Goal: Navigation & Orientation: Find specific page/section

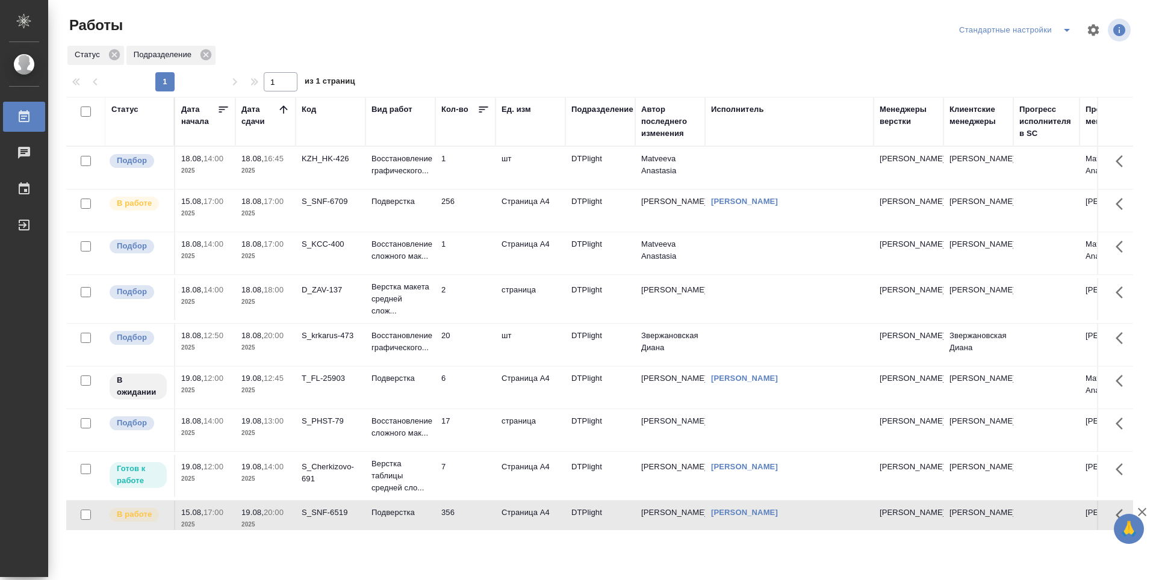
click at [311, 189] on td "S_SNF-6709" at bounding box center [331, 168] width 70 height 42
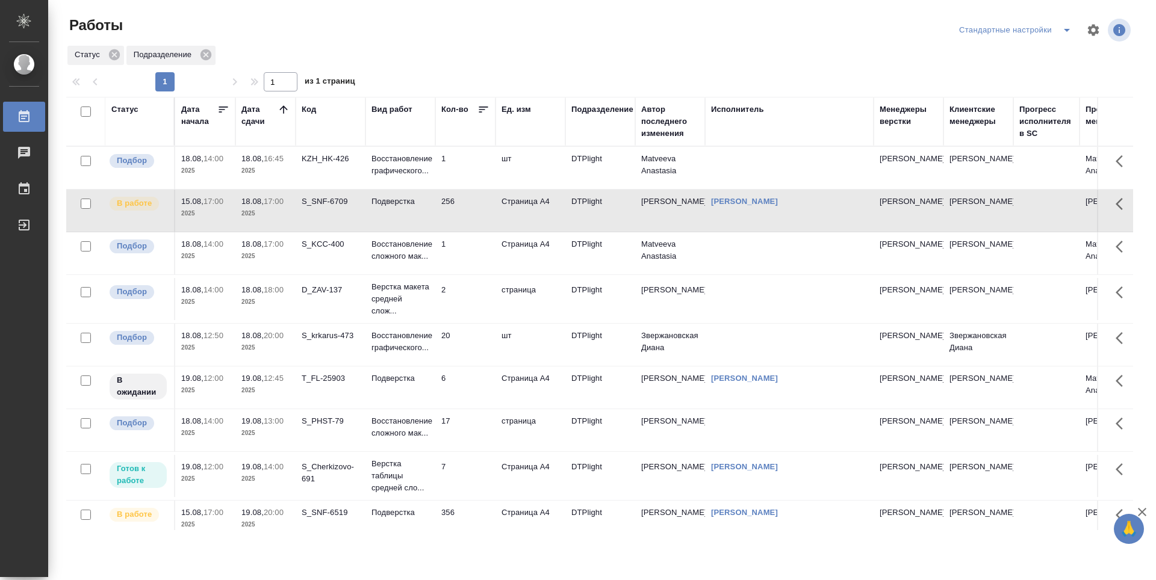
click at [316, 189] on td "S_KCC-400" at bounding box center [331, 168] width 70 height 42
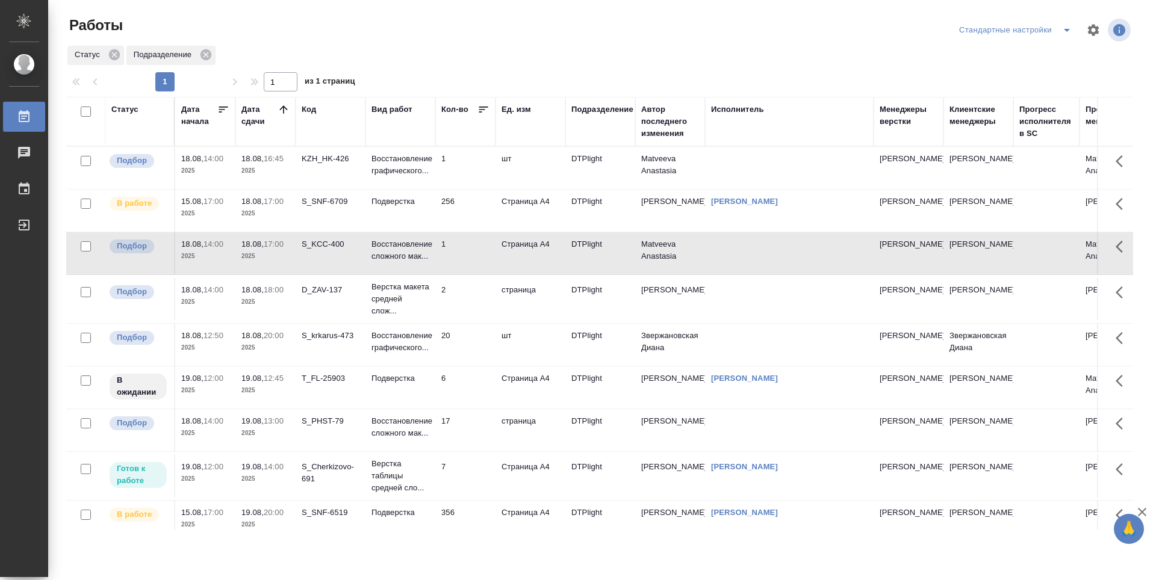
click at [329, 189] on td "S_krkarus-473" at bounding box center [331, 168] width 70 height 42
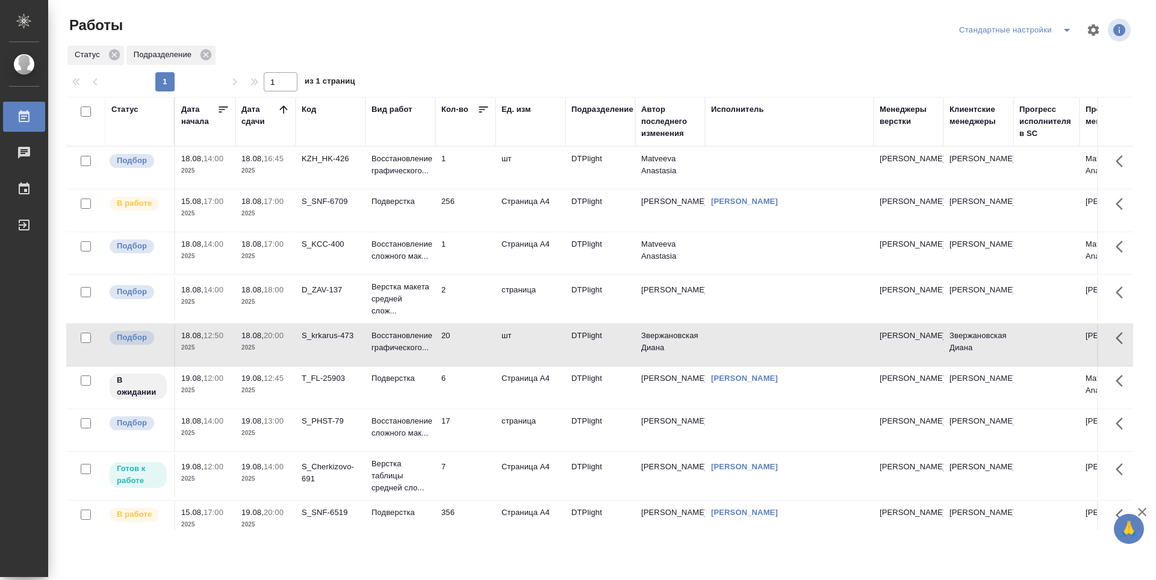
click at [324, 189] on td "S_krkarus-473" at bounding box center [331, 168] width 70 height 42
click at [476, 167] on td "1" at bounding box center [465, 168] width 60 height 42
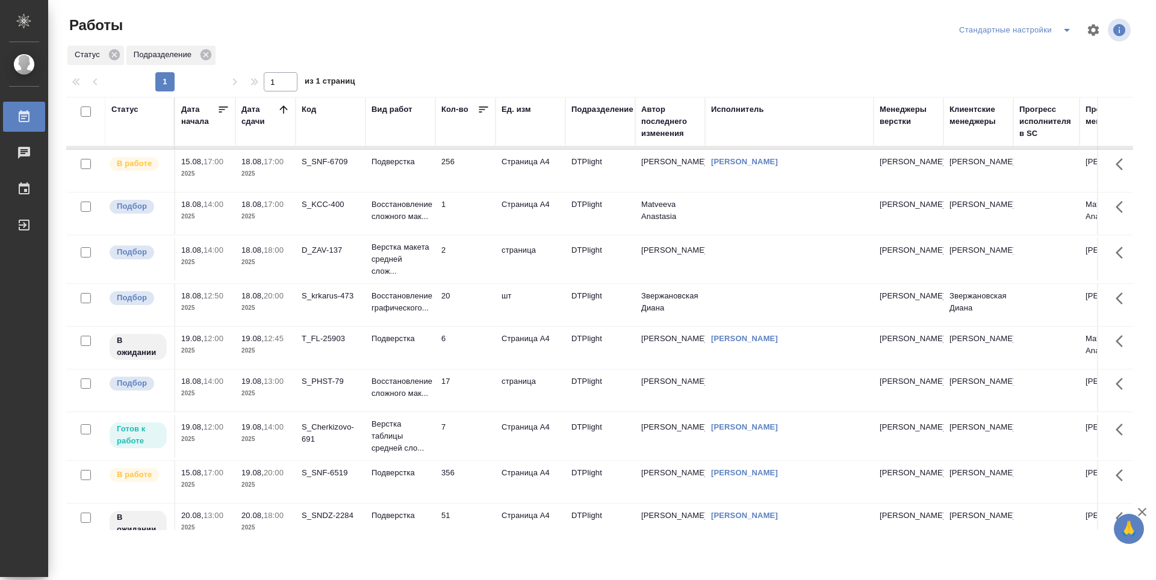
scroll to position [60, 0]
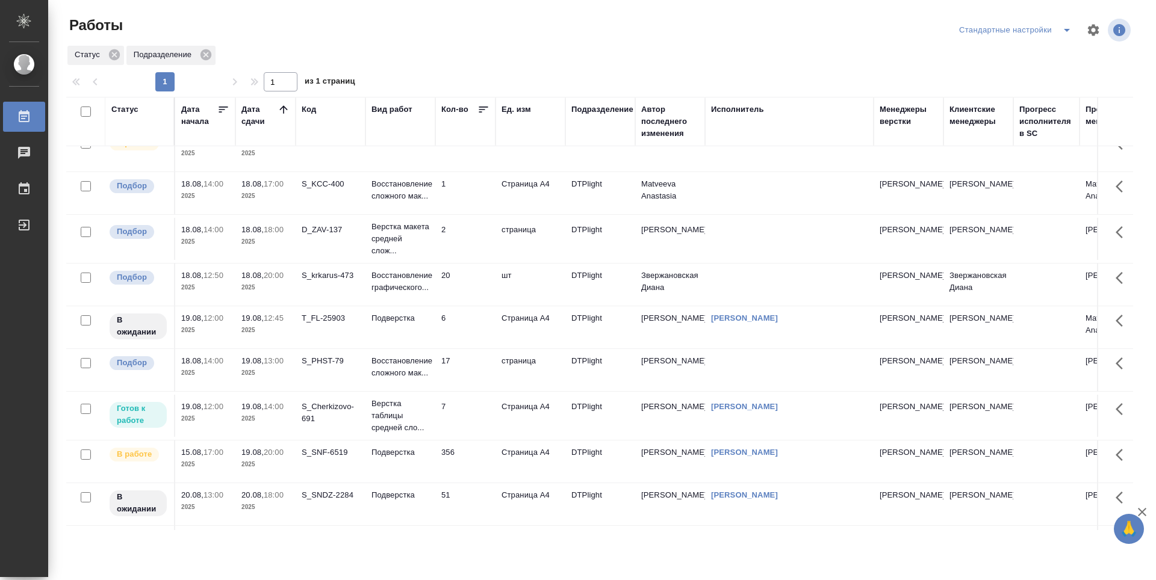
click at [474, 129] on td "20" at bounding box center [465, 108] width 60 height 42
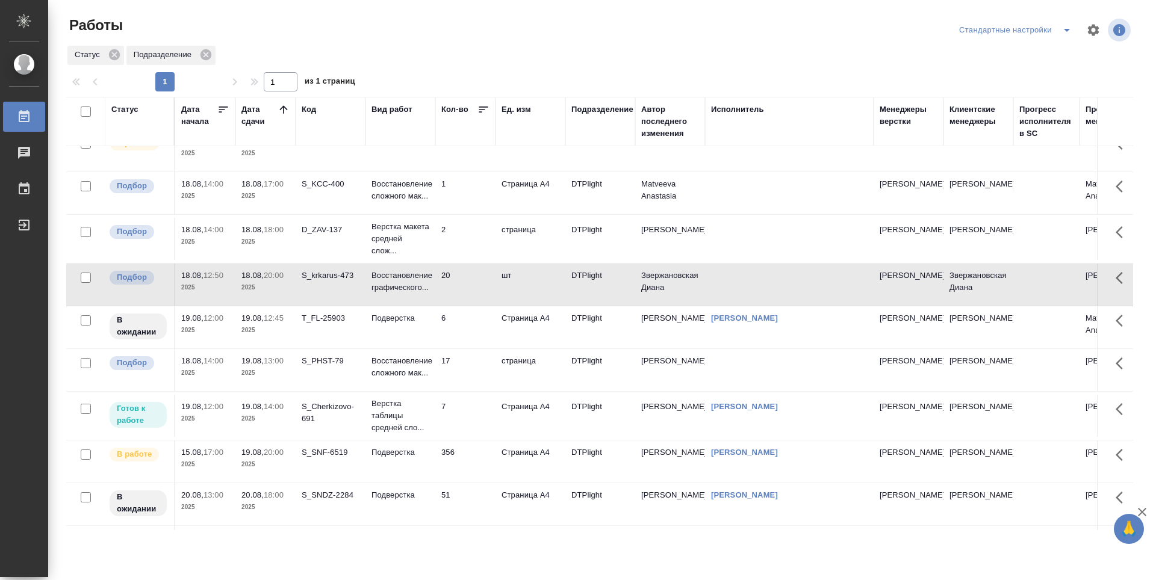
click at [466, 129] on td "6" at bounding box center [465, 108] width 60 height 42
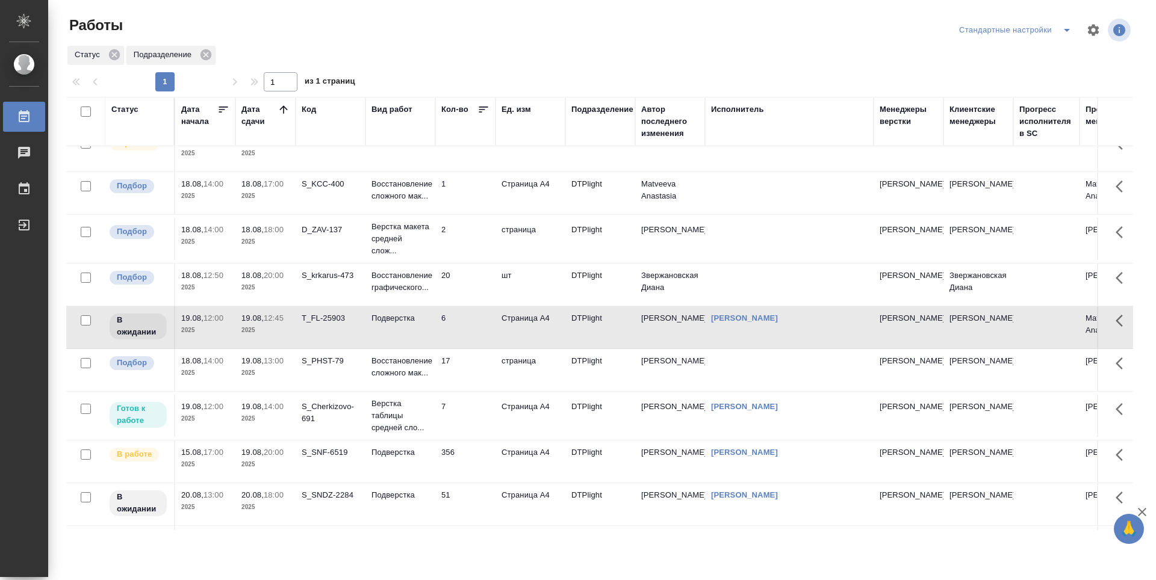
click at [459, 129] on td "17" at bounding box center [465, 108] width 60 height 42
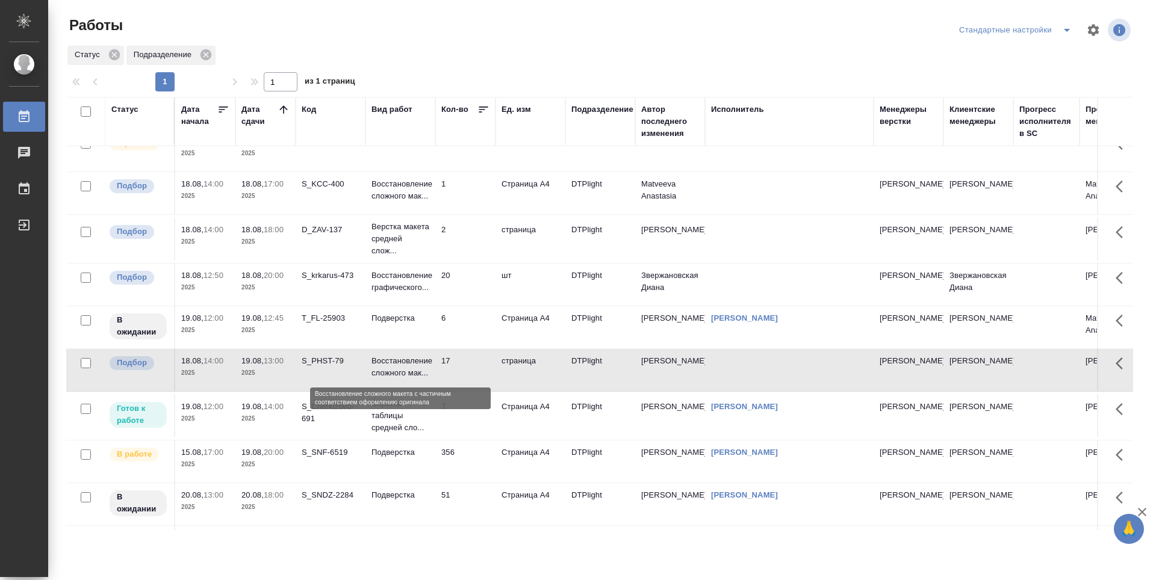
click at [408, 379] on p "Восстановление сложного мак..." at bounding box center [400, 367] width 58 height 24
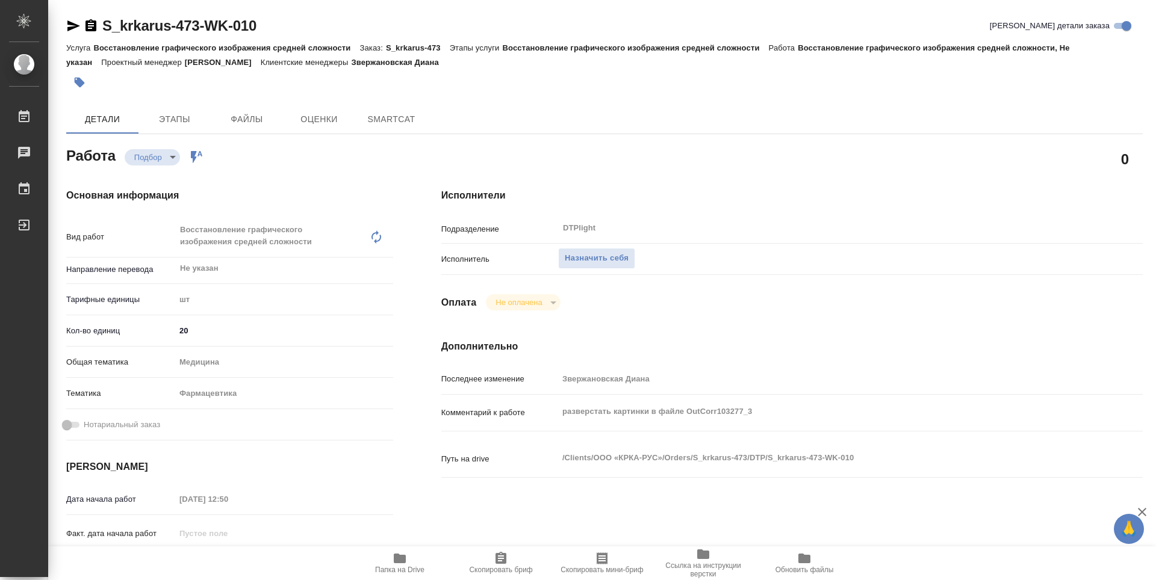
type textarea "x"
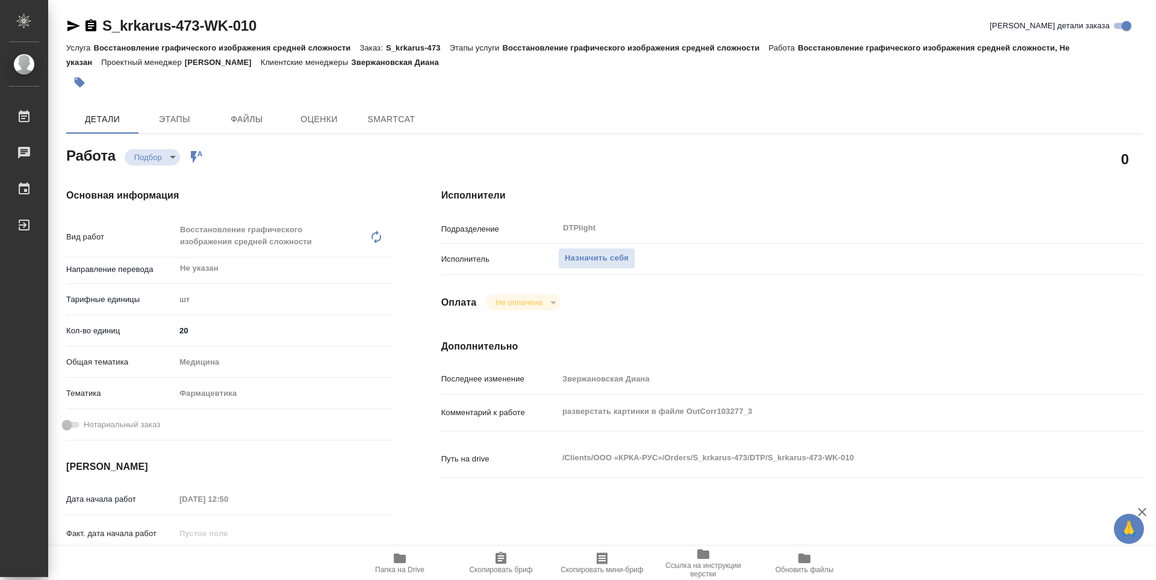
type textarea "x"
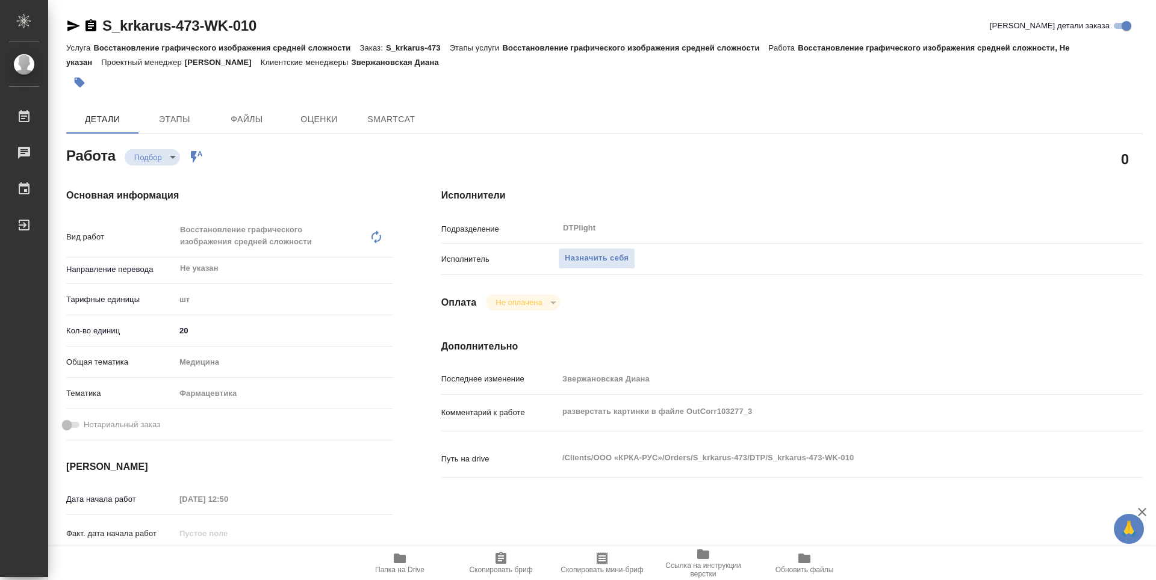
type textarea "x"
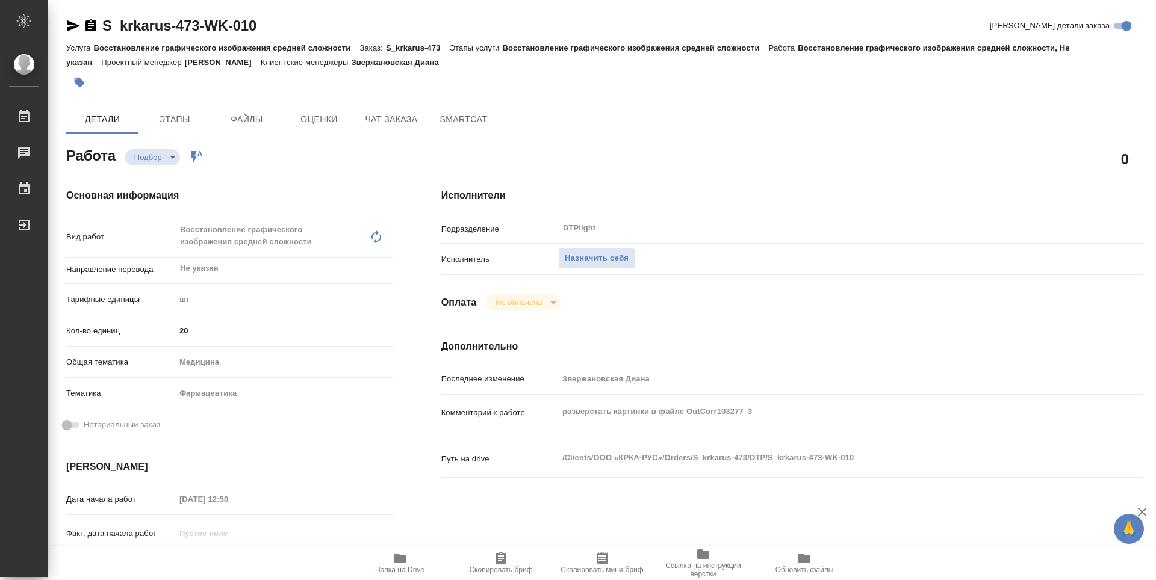
type textarea "x"
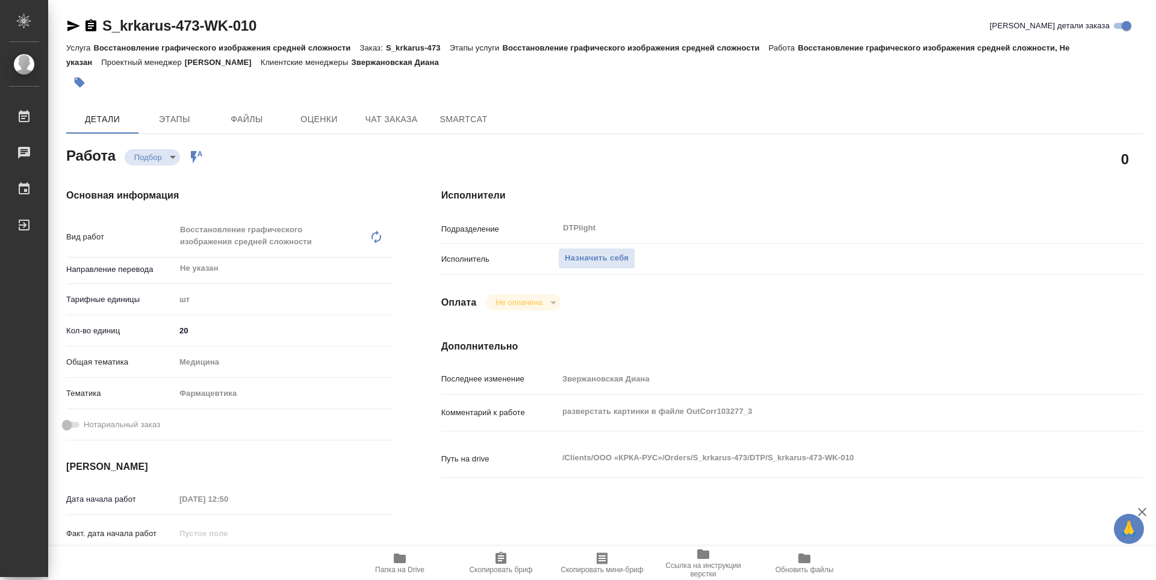
click at [408, 563] on span "Папка на Drive" at bounding box center [399, 562] width 87 height 23
type textarea "x"
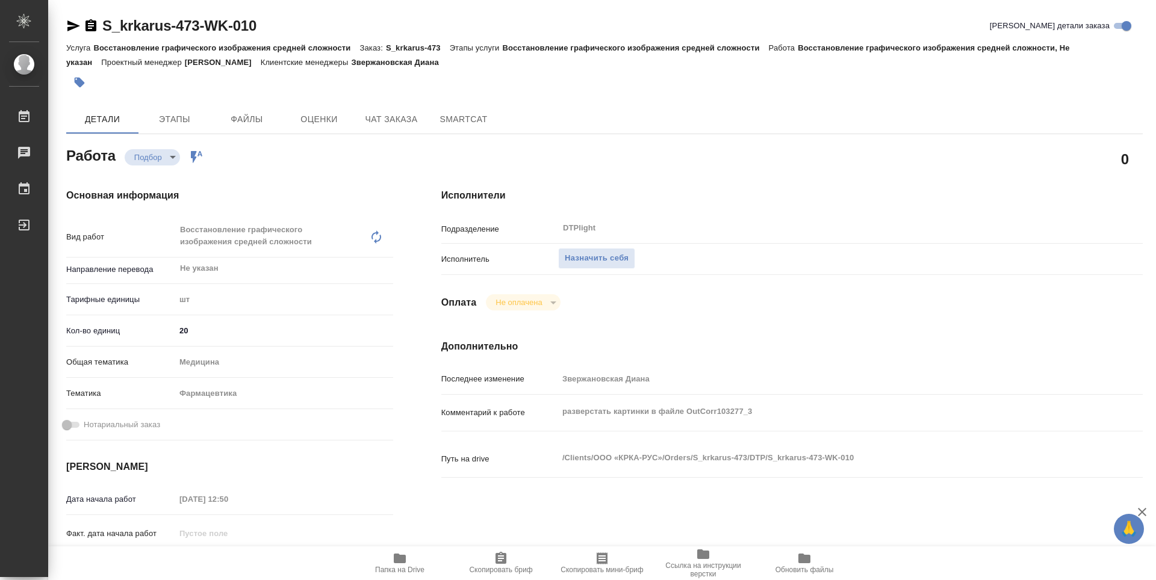
type textarea "x"
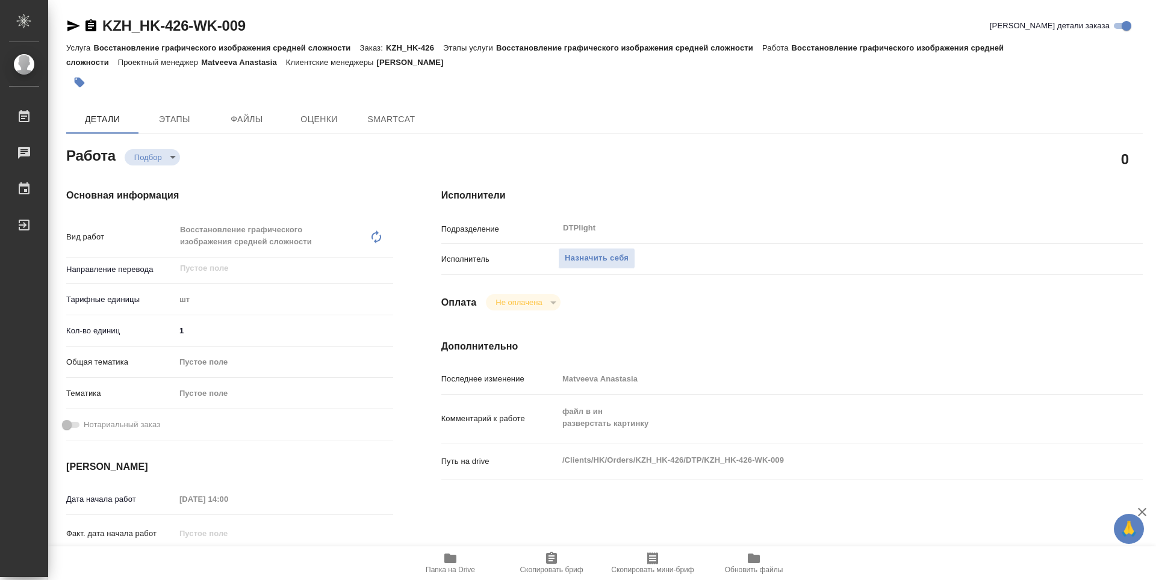
type textarea "x"
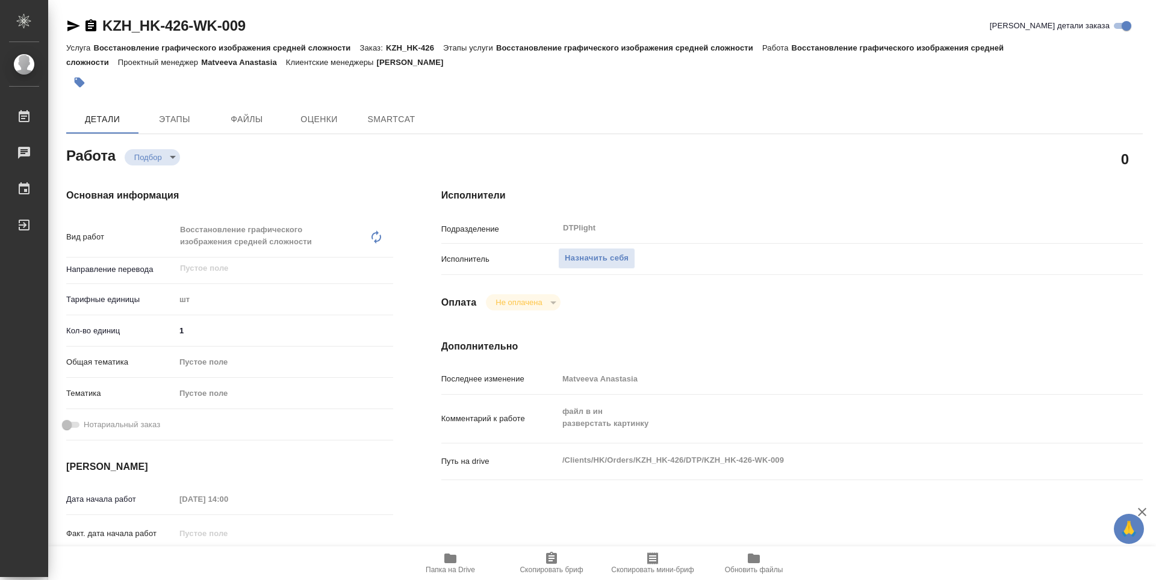
type textarea "x"
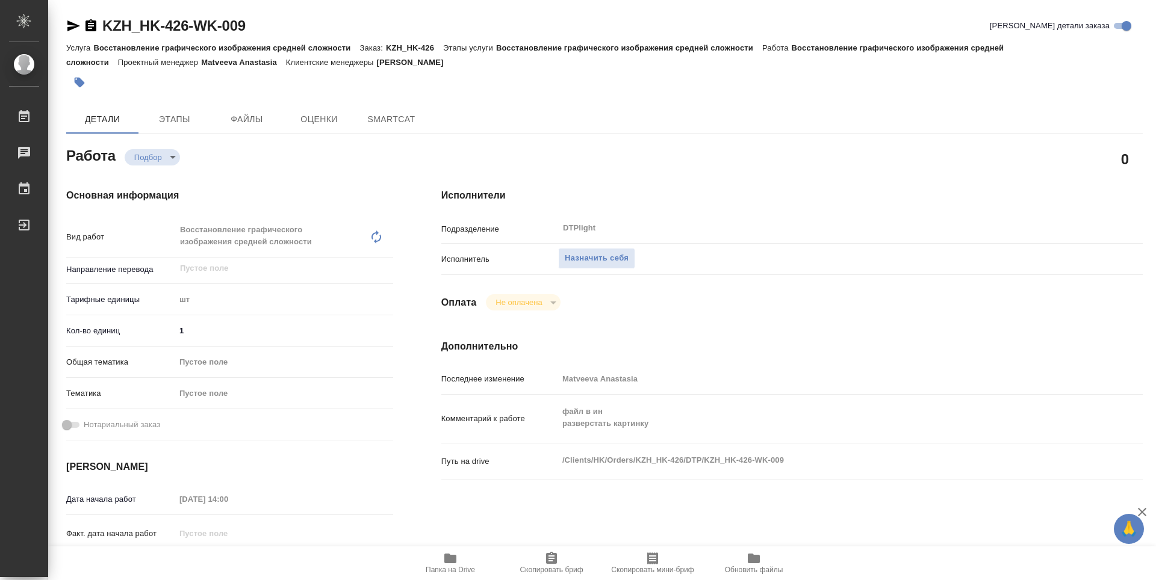
type textarea "x"
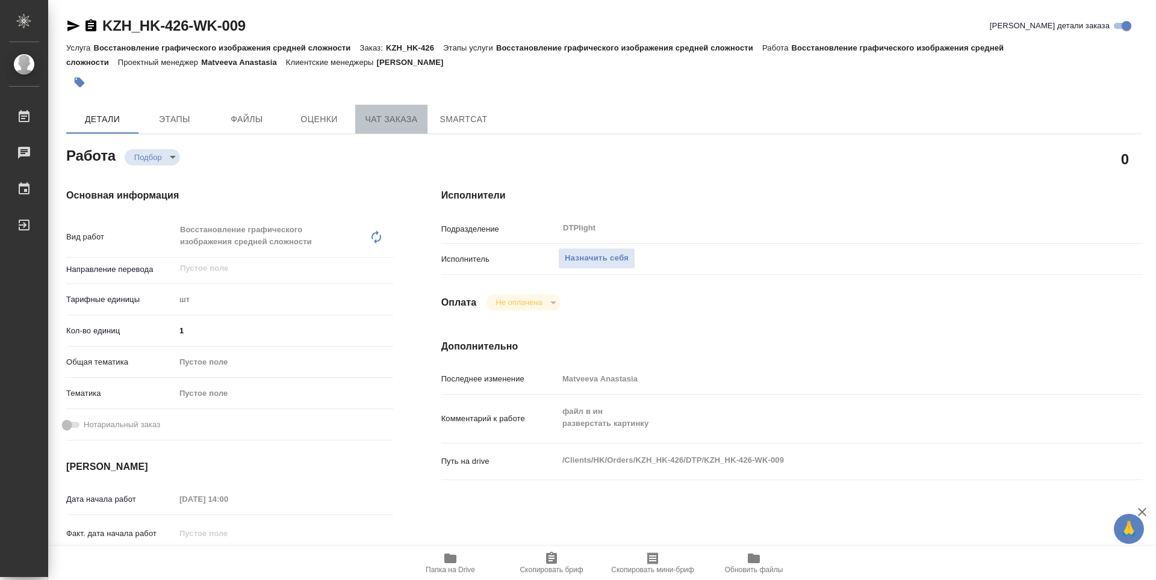
click at [368, 114] on span "Чат заказа" at bounding box center [391, 119] width 58 height 15
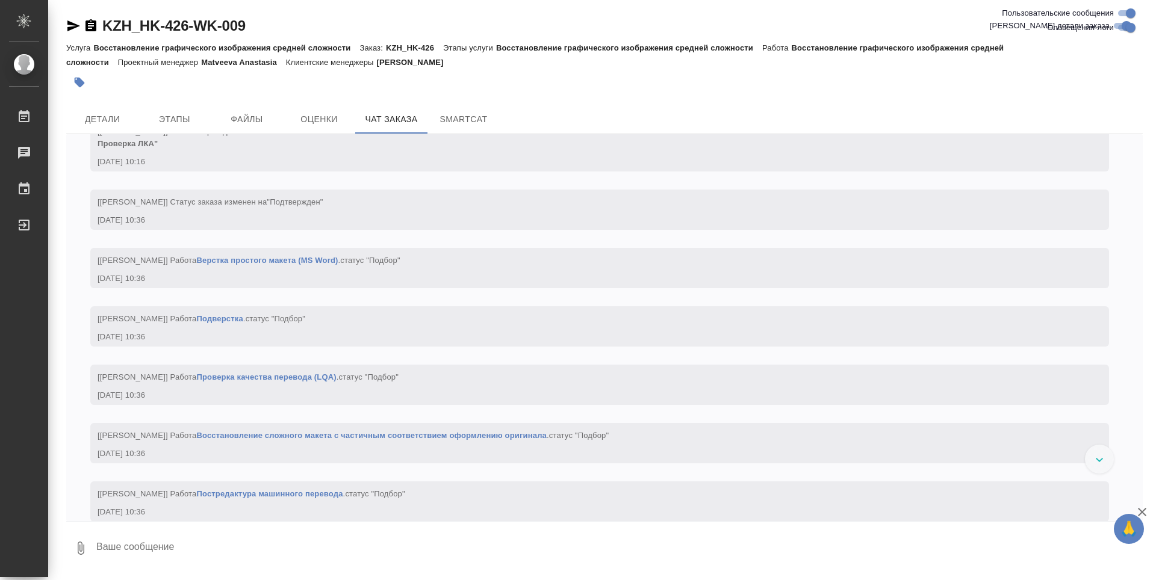
scroll to position [1109, 0]
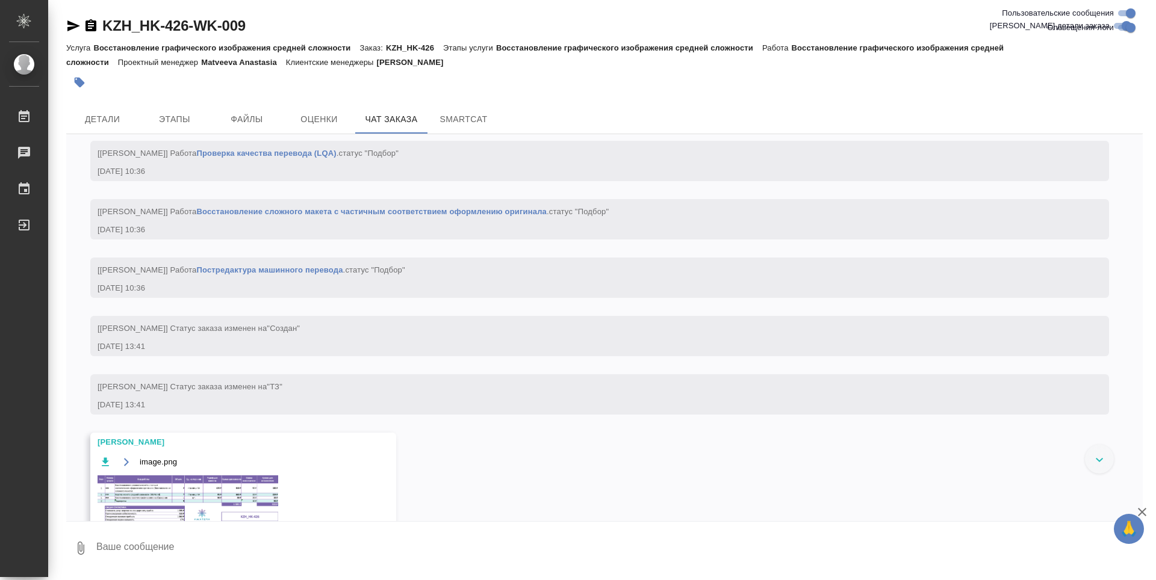
click at [217, 514] on img at bounding box center [188, 505] width 181 height 58
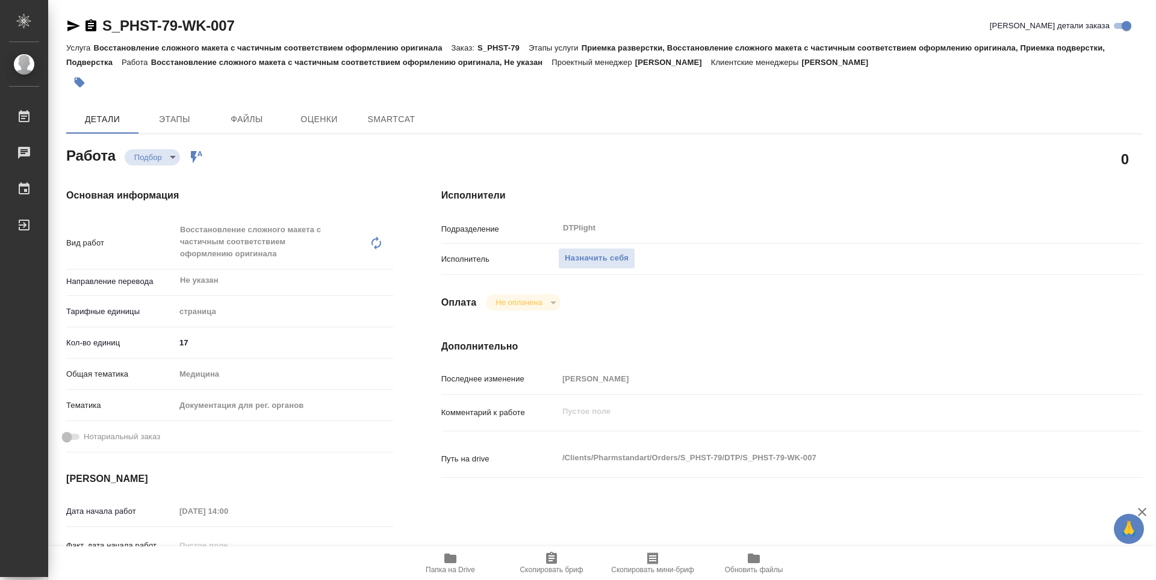
type textarea "x"
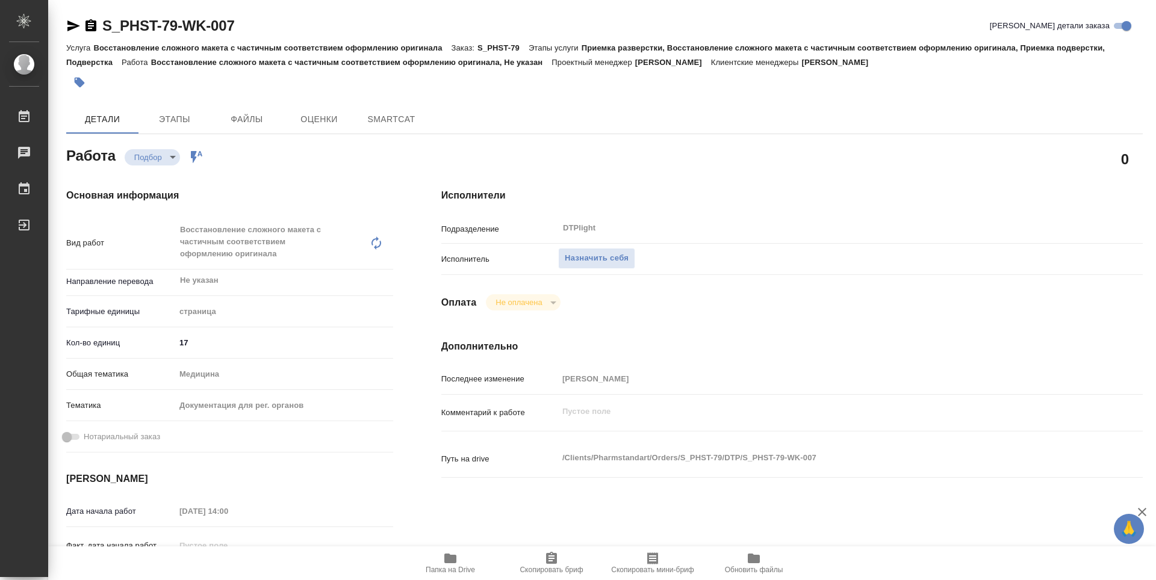
type textarea "x"
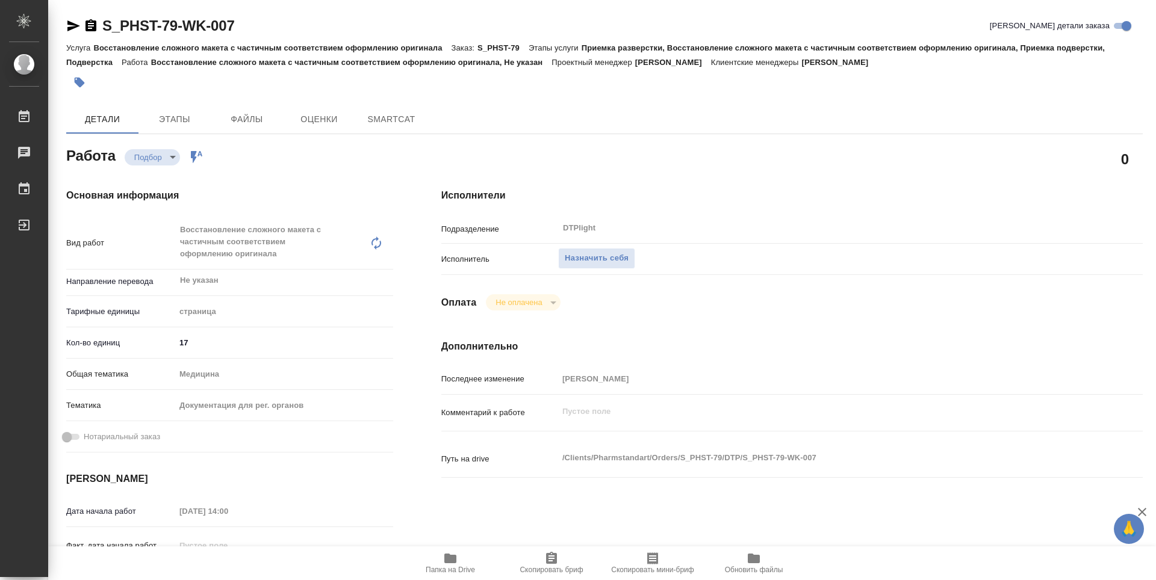
type textarea "x"
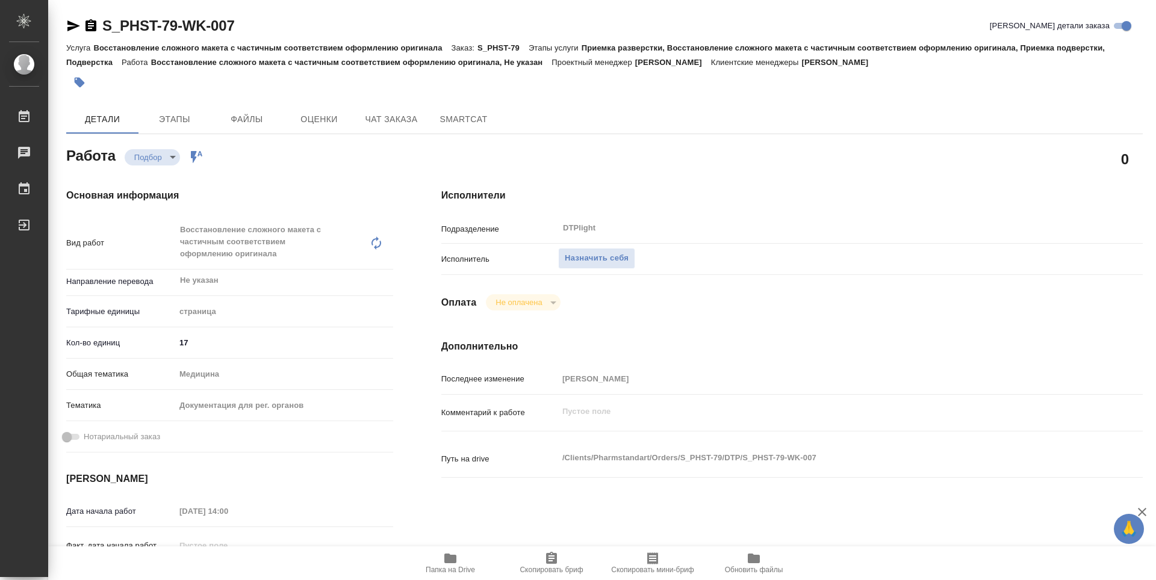
click at [447, 559] on icon "button" at bounding box center [450, 559] width 12 height 10
type textarea "x"
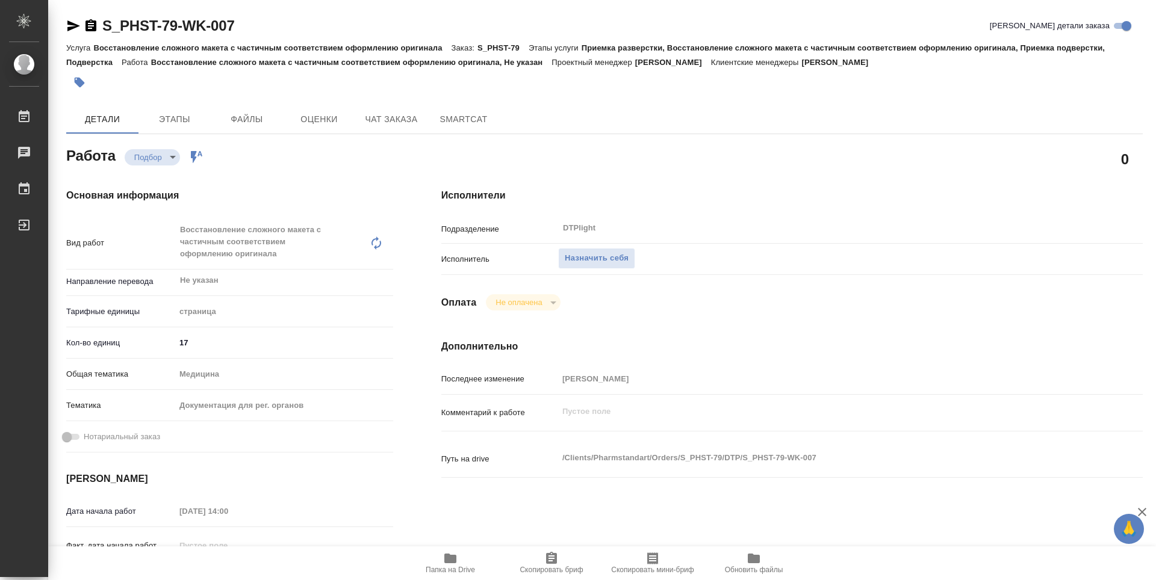
type textarea "x"
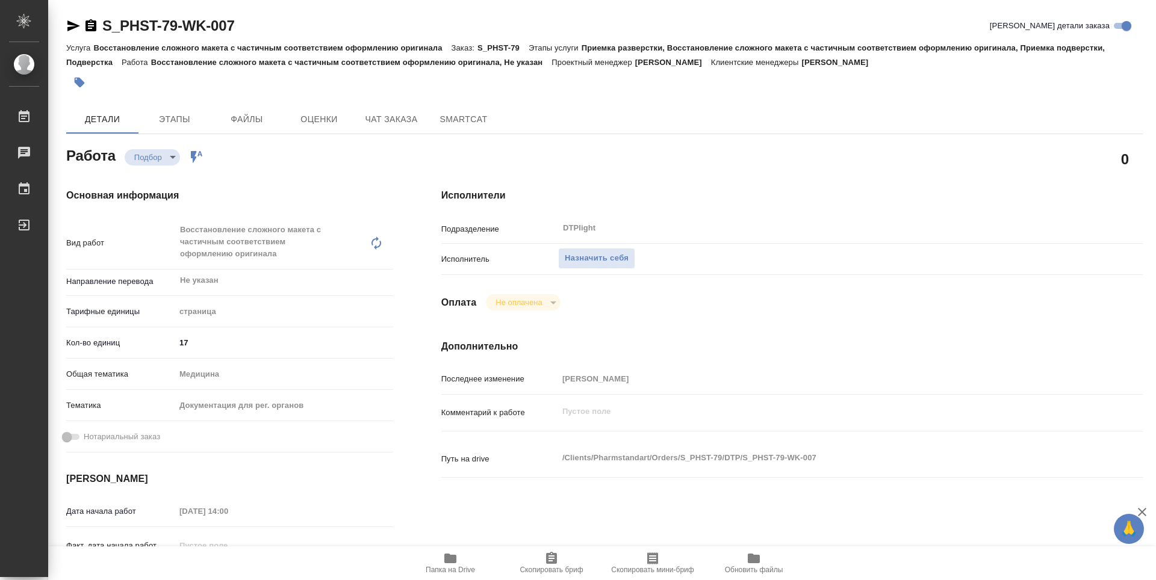
type textarea "x"
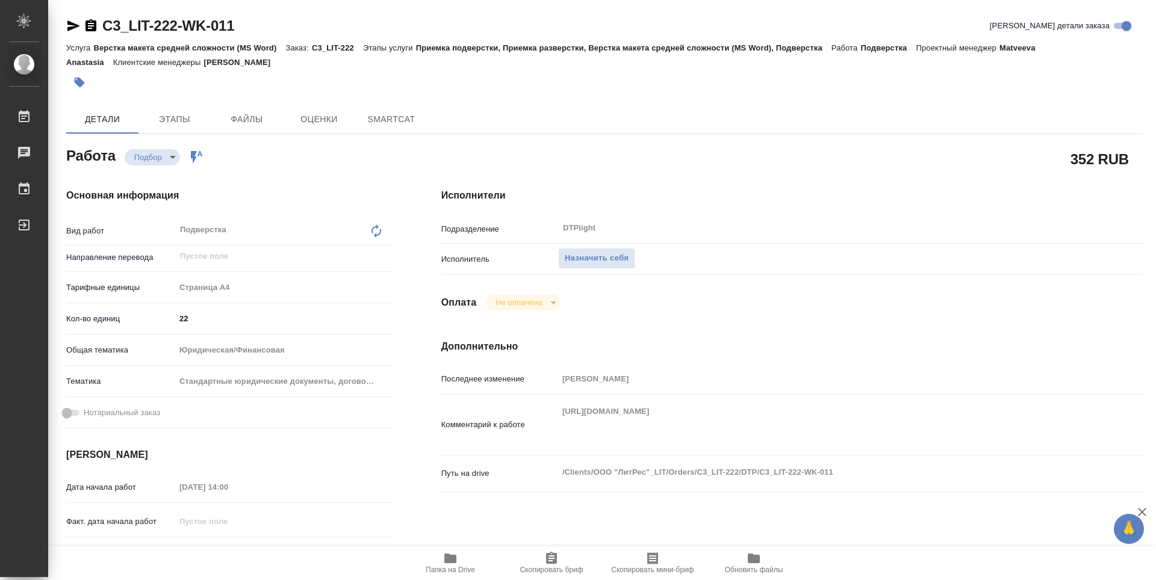
type textarea "x"
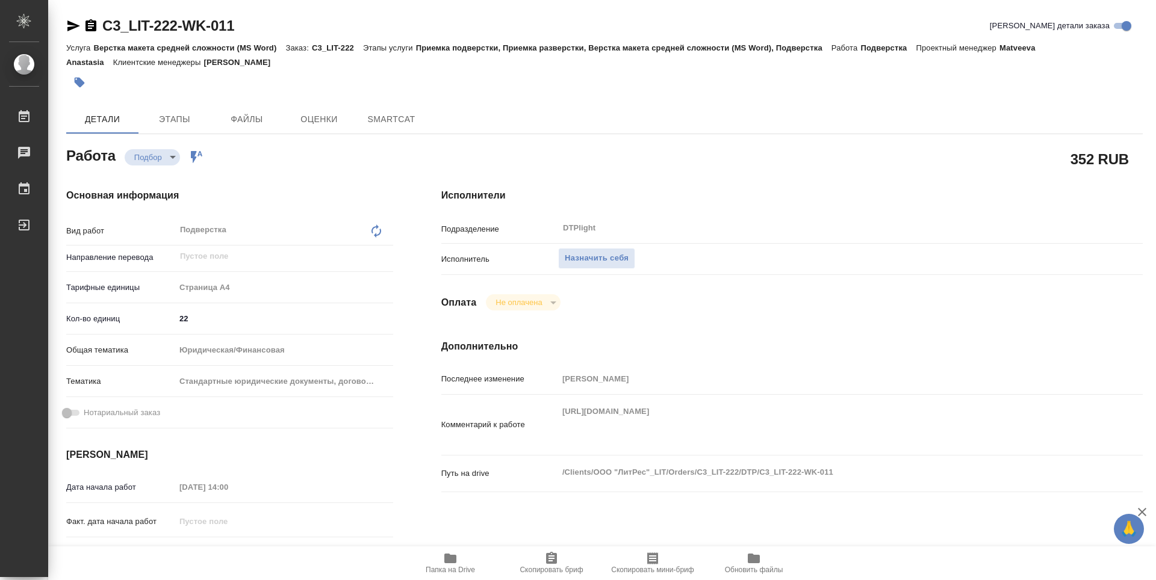
type textarea "x"
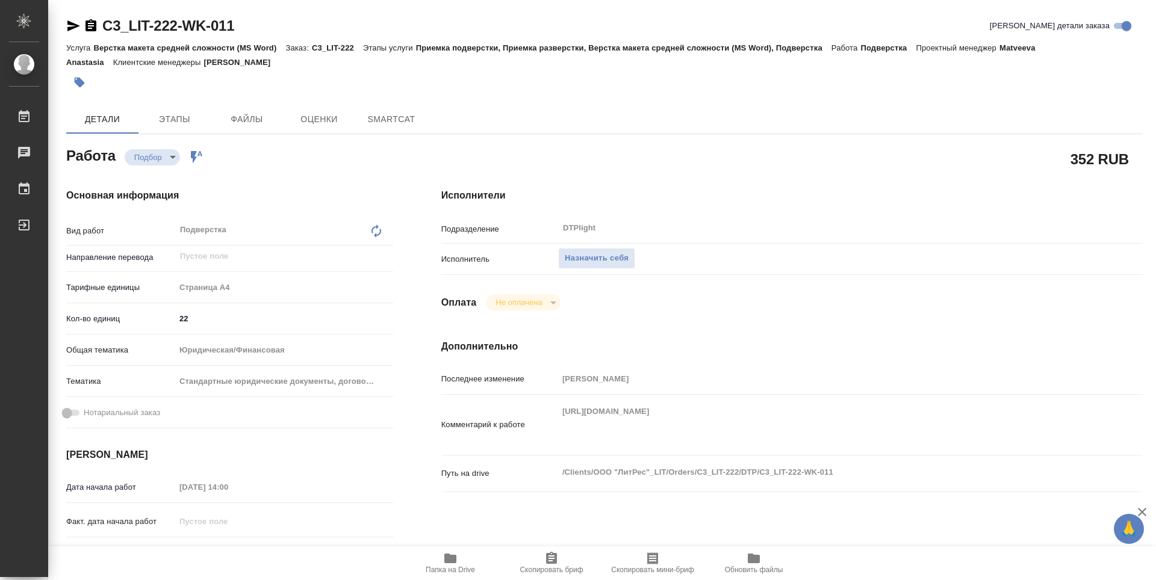
type textarea "x"
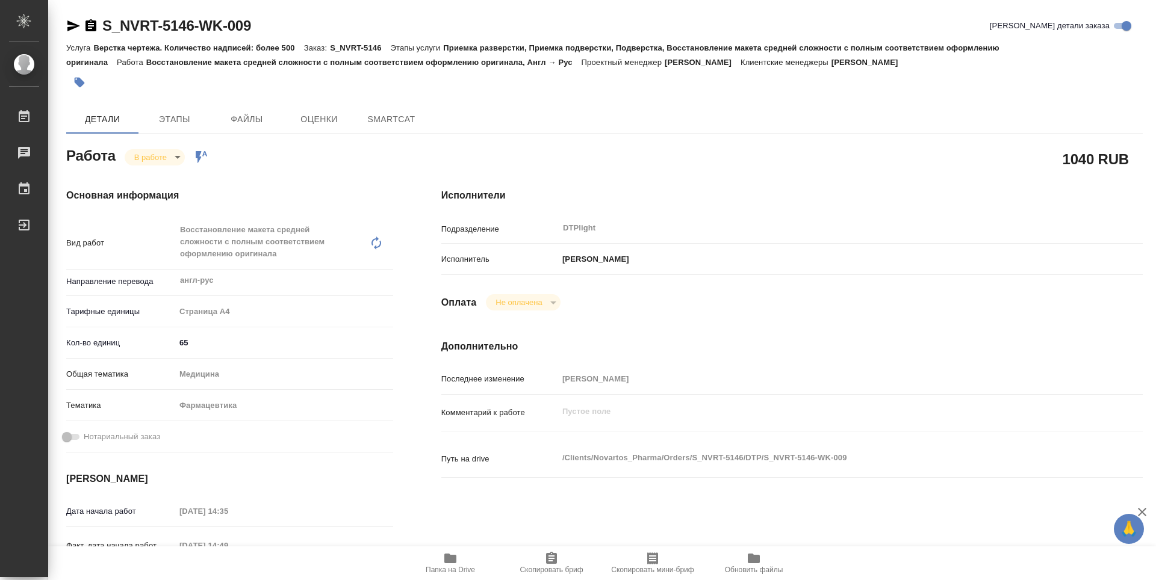
type textarea "x"
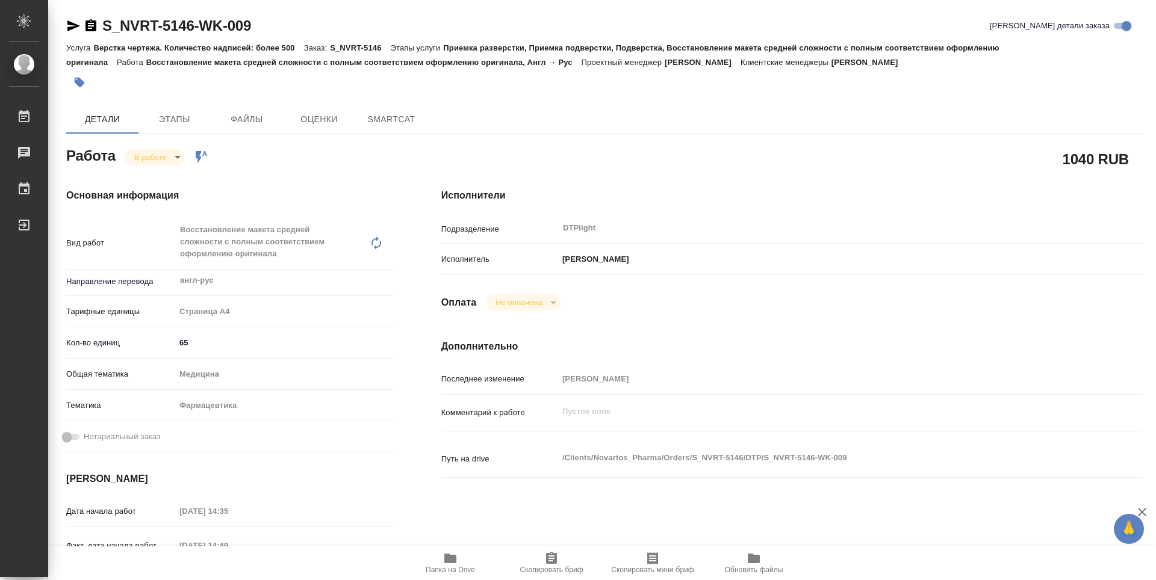
type textarea "x"
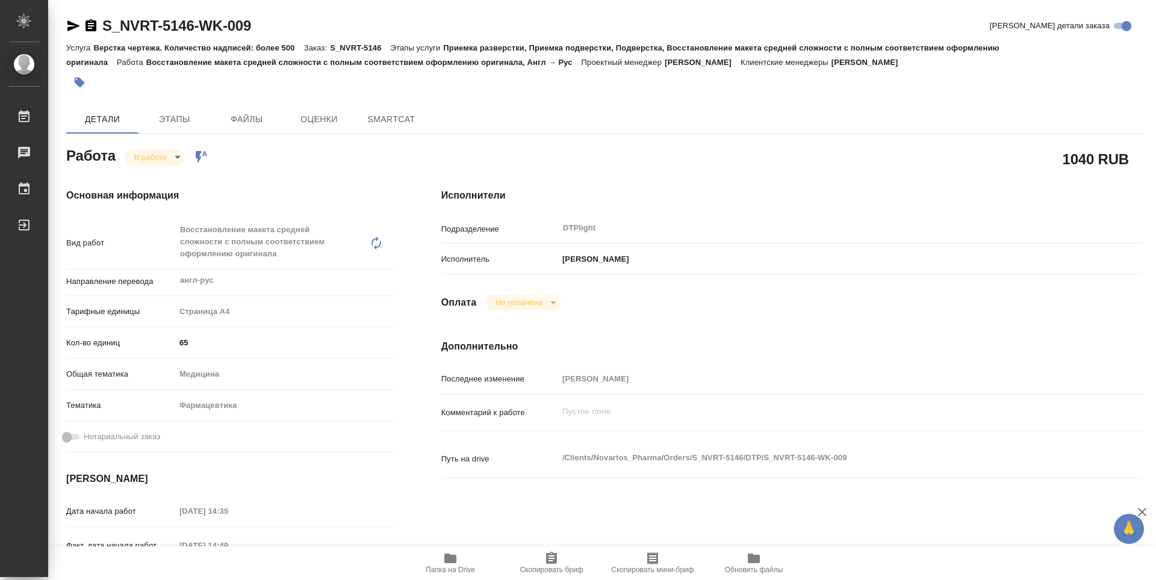
type textarea "x"
